Goal: Find specific page/section: Find specific page/section

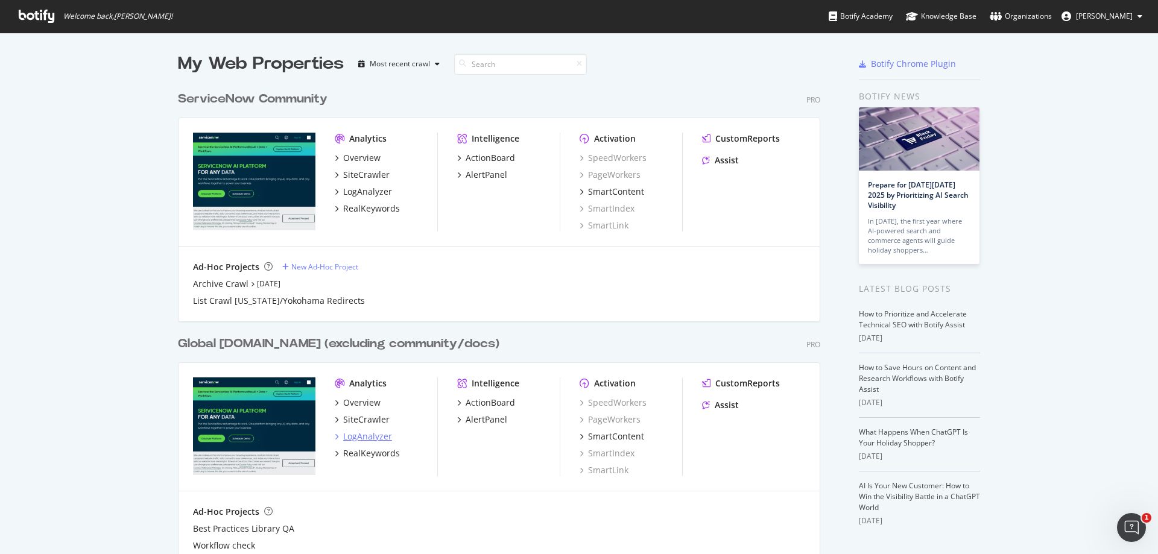
click at [367, 439] on div "LogAnalyzer" at bounding box center [367, 437] width 49 height 12
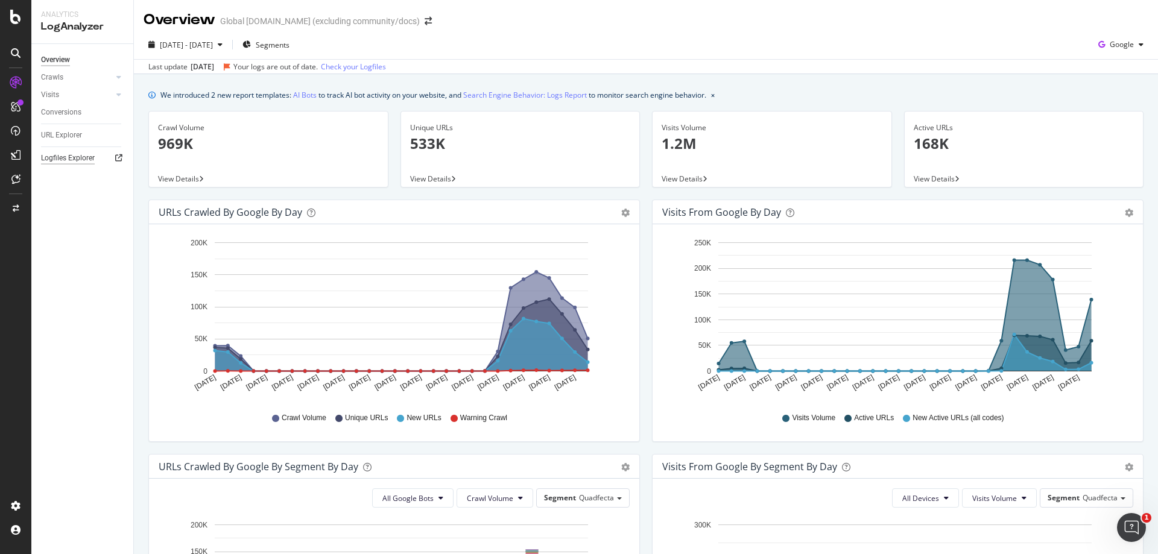
click at [81, 153] on div "Logfiles Explorer" at bounding box center [68, 158] width 54 height 13
